Goal: Find specific page/section: Find specific page/section

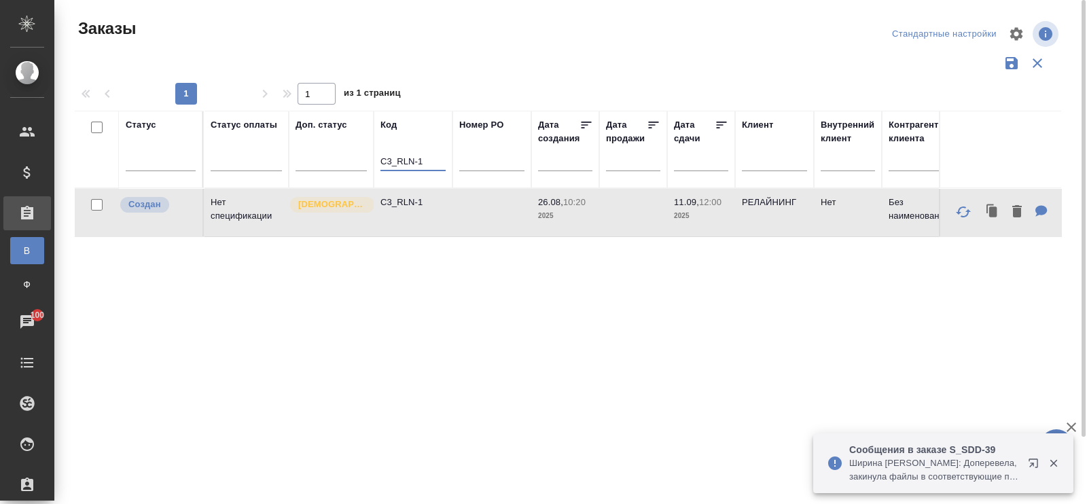
drag, startPoint x: 381, startPoint y: 161, endPoint x: 448, endPoint y: 164, distance: 68.0
click at [448, 164] on th "Код C3_RLN-1" at bounding box center [413, 149] width 79 height 77
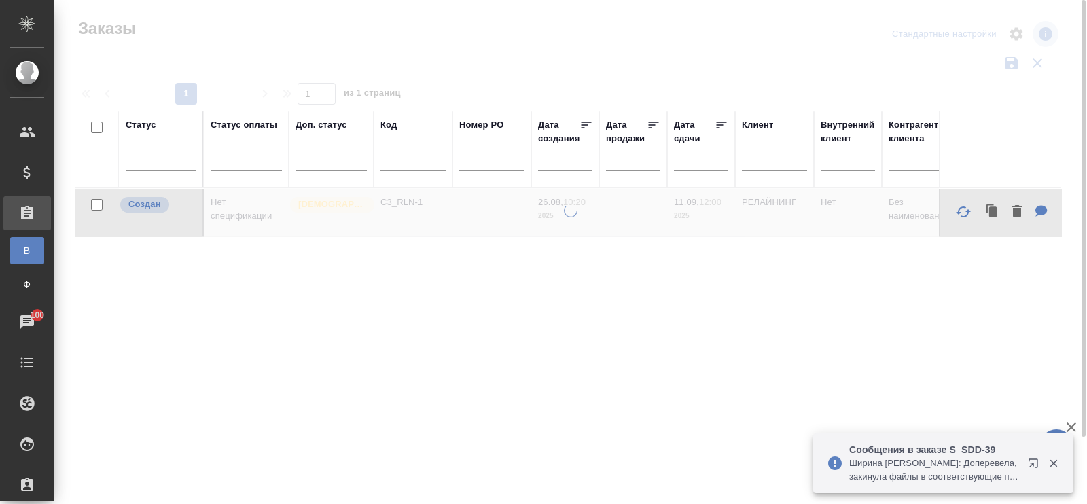
click at [327, 319] on div at bounding box center [570, 354] width 1033 height 300
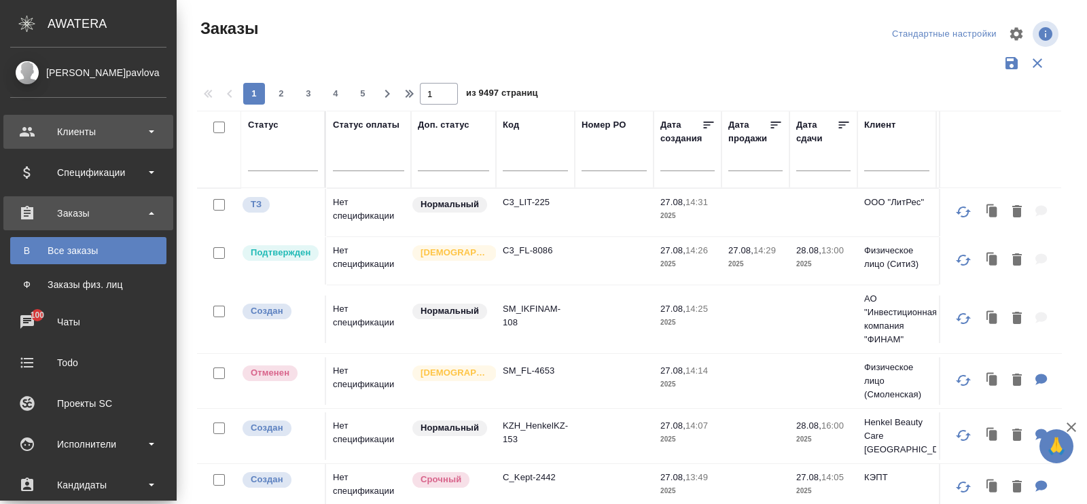
click at [77, 129] on div "Клиенты" at bounding box center [88, 132] width 156 height 20
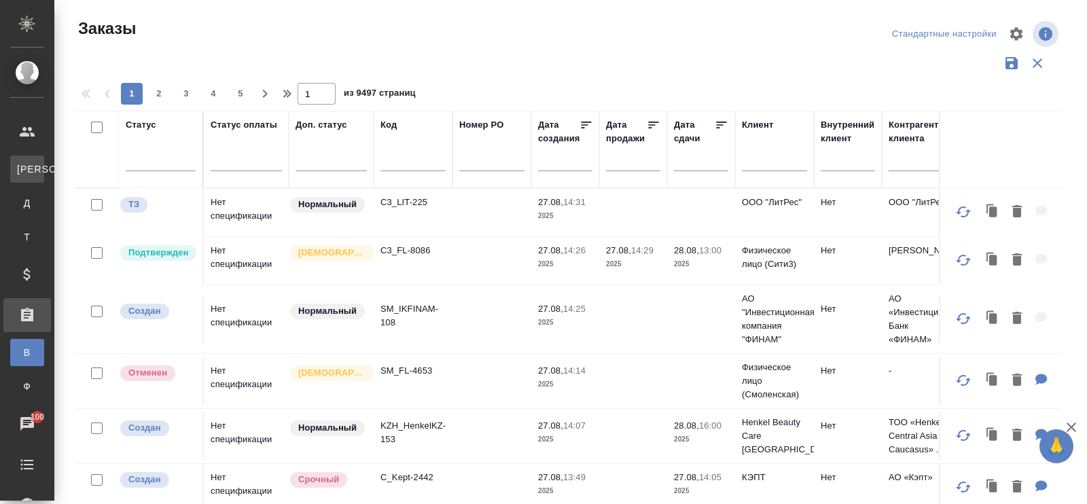
click at [20, 173] on div "Клиенты" at bounding box center [10, 169] width 20 height 14
click at [20, 168] on div "Клиенты" at bounding box center [10, 169] width 20 height 14
select select "RU"
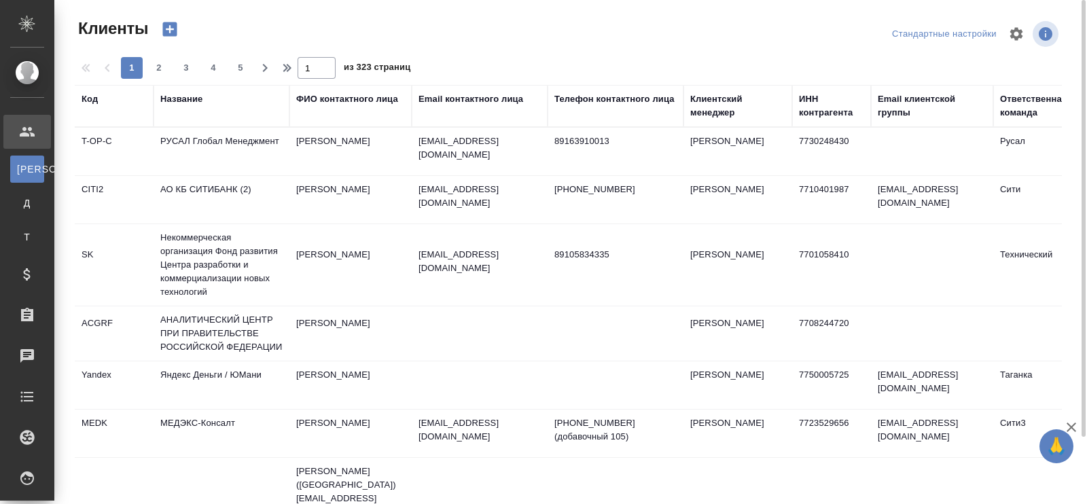
click at [177, 101] on div "Название" at bounding box center [181, 99] width 42 height 14
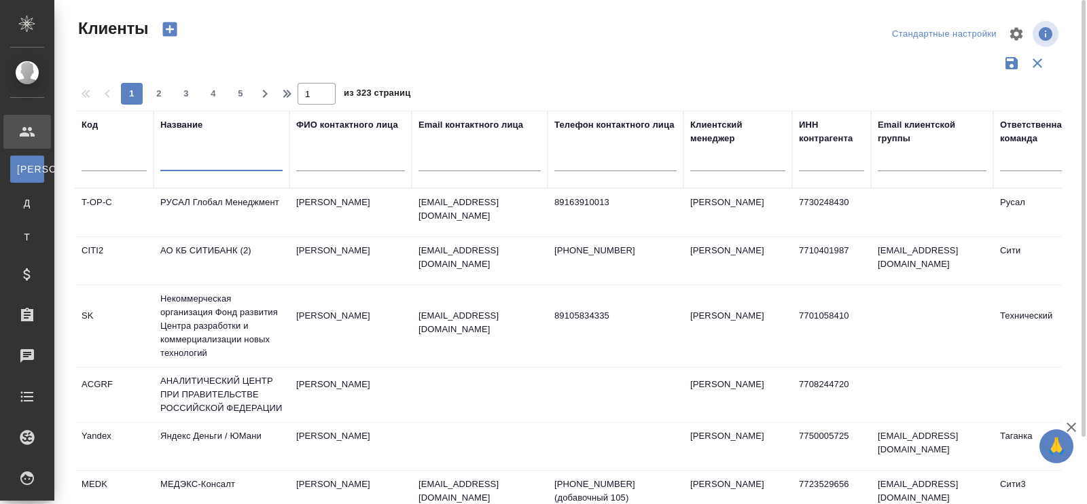
click at [169, 162] on input "text" at bounding box center [221, 162] width 122 height 17
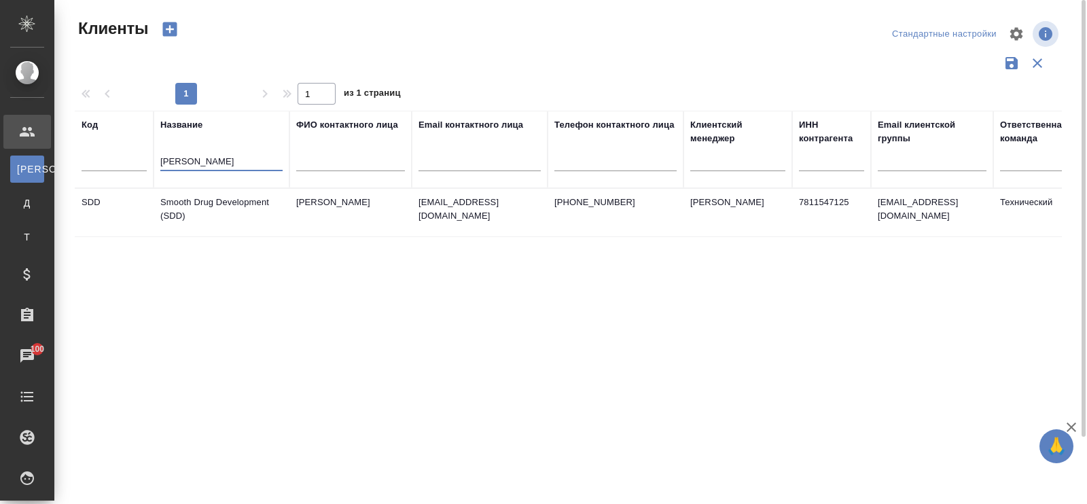
type input "smoot"
click at [249, 205] on td "Smooth Drug Development (SDD)" at bounding box center [222, 213] width 136 height 48
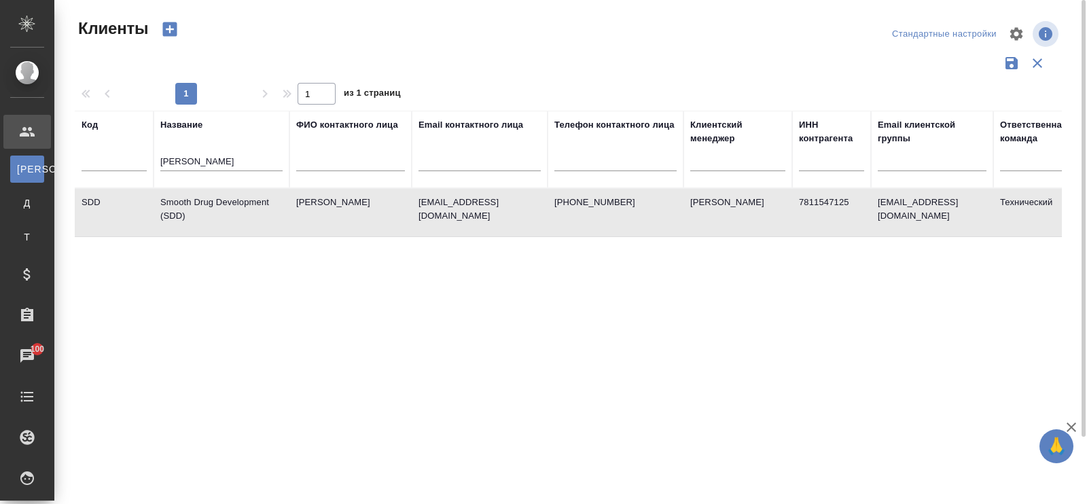
click at [249, 201] on td "Smooth Drug Development (SDD)" at bounding box center [222, 213] width 136 height 48
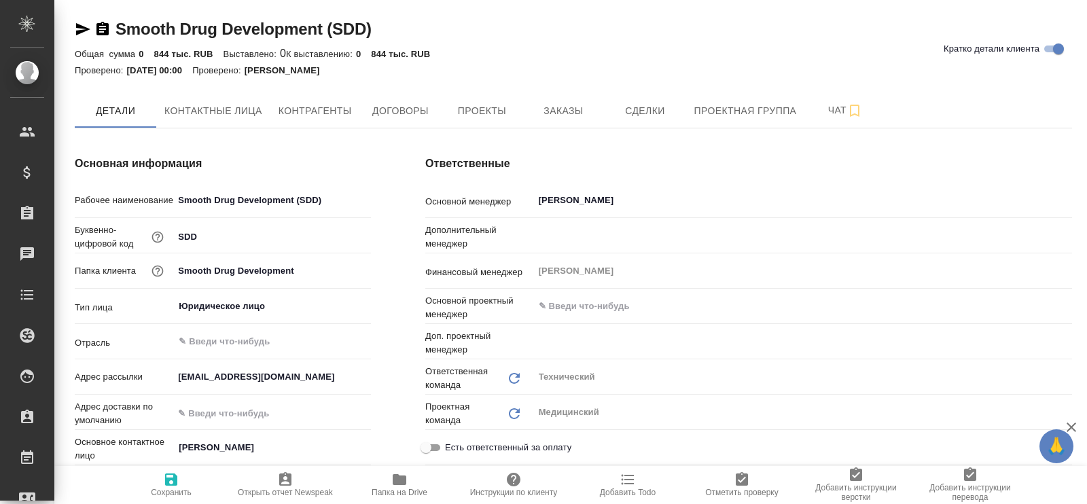
type textarea "x"
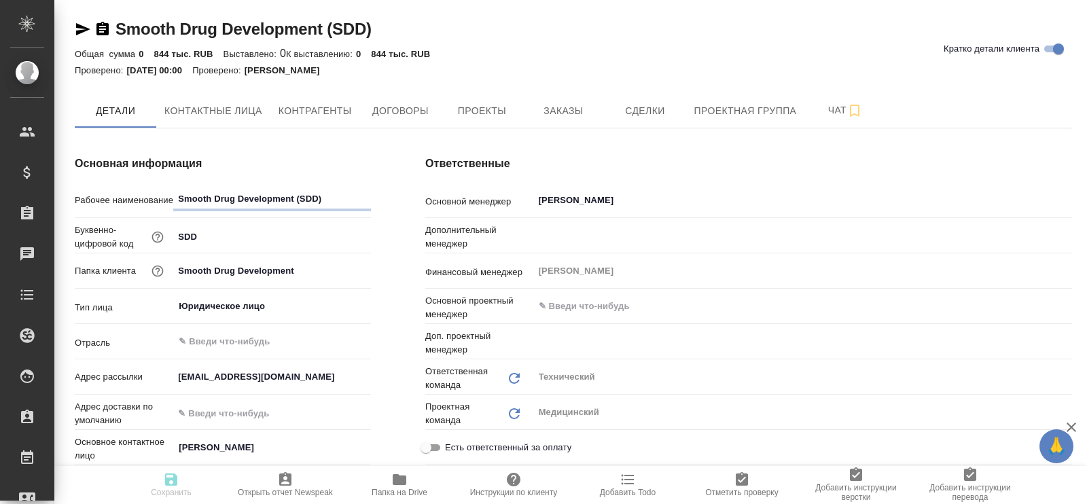
type textarea "x"
click at [561, 107] on span "Заказы" at bounding box center [563, 111] width 65 height 17
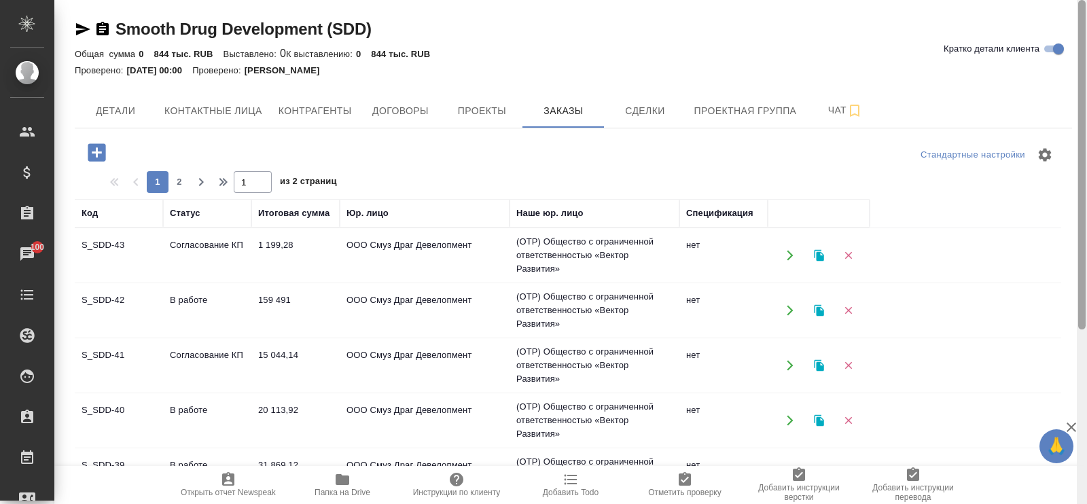
drag, startPoint x: 1081, startPoint y: 258, endPoint x: 1087, endPoint y: 22, distance: 235.9
click at [1087, 22] on div at bounding box center [1082, 252] width 10 height 504
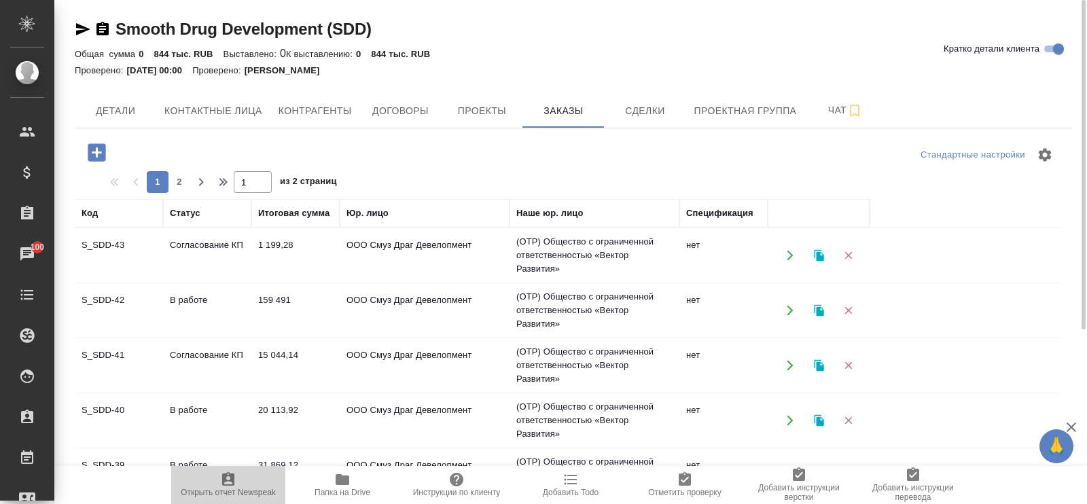
click at [226, 488] on span "Открыть отчет Newspeak" at bounding box center [228, 493] width 95 height 10
